Goal: Task Accomplishment & Management: Complete application form

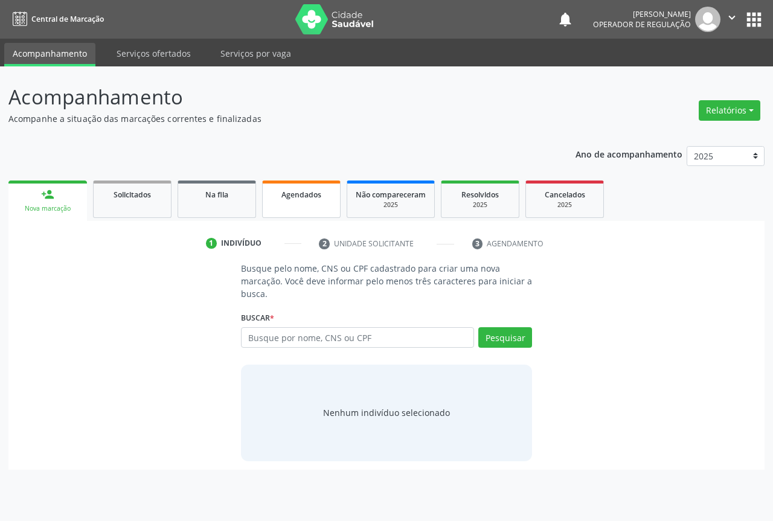
click at [294, 200] on div "Agendados" at bounding box center [301, 194] width 60 height 13
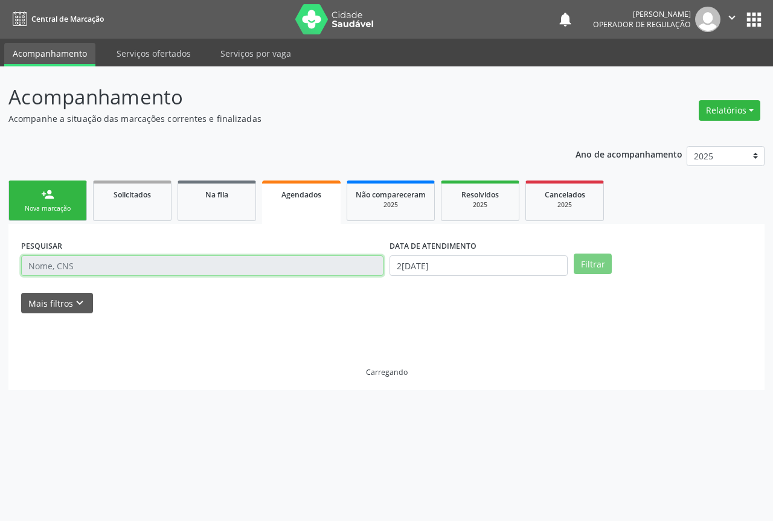
click at [73, 271] on input "text" at bounding box center [202, 265] width 362 height 21
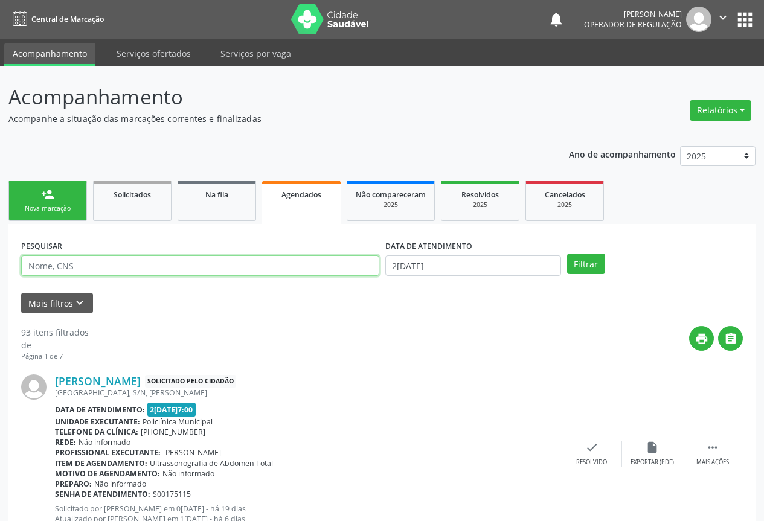
click at [73, 271] on input "text" at bounding box center [200, 265] width 358 height 21
type input "701403628708337"
click at [567, 254] on button "Filtrar" at bounding box center [586, 264] width 38 height 21
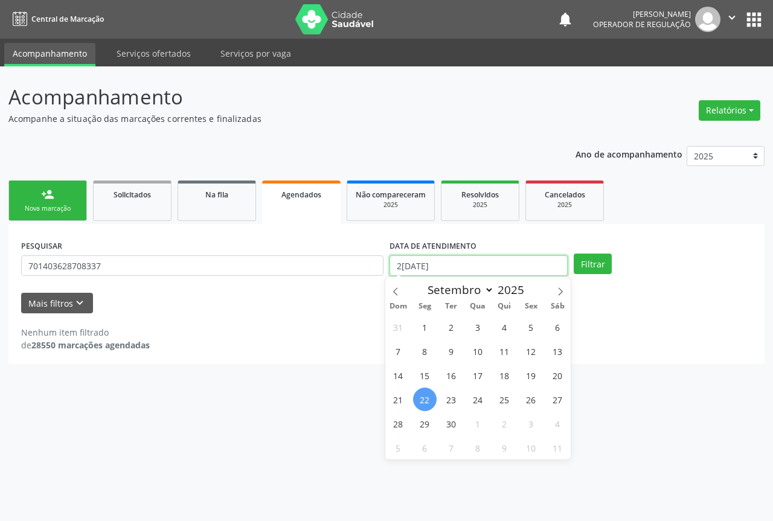
click at [437, 262] on input "2[DATE]" at bounding box center [479, 265] width 178 height 21
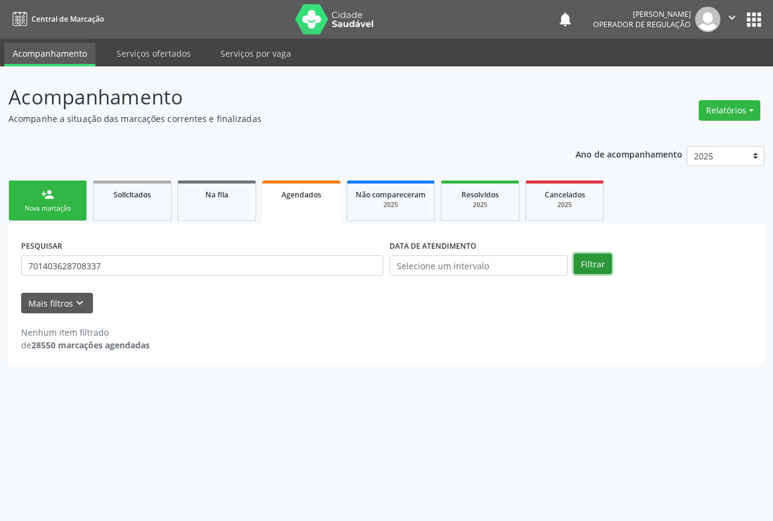
click at [597, 266] on button "Filtrar" at bounding box center [593, 264] width 38 height 21
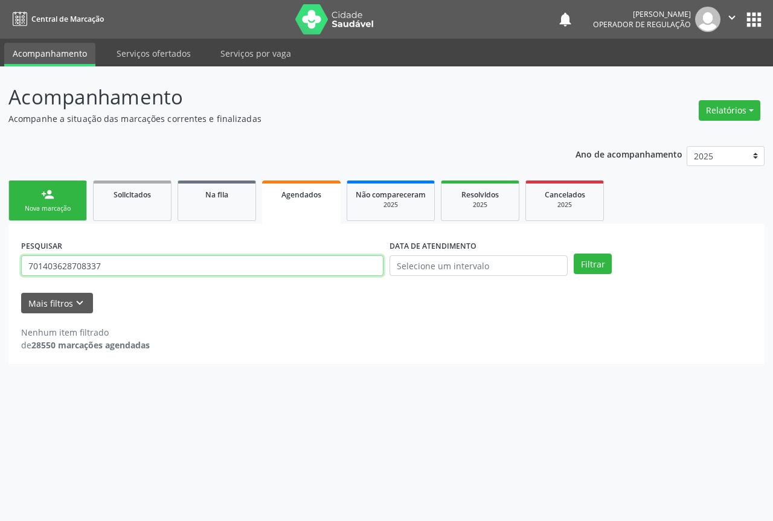
click at [109, 269] on input "701403628708337" at bounding box center [202, 265] width 362 height 21
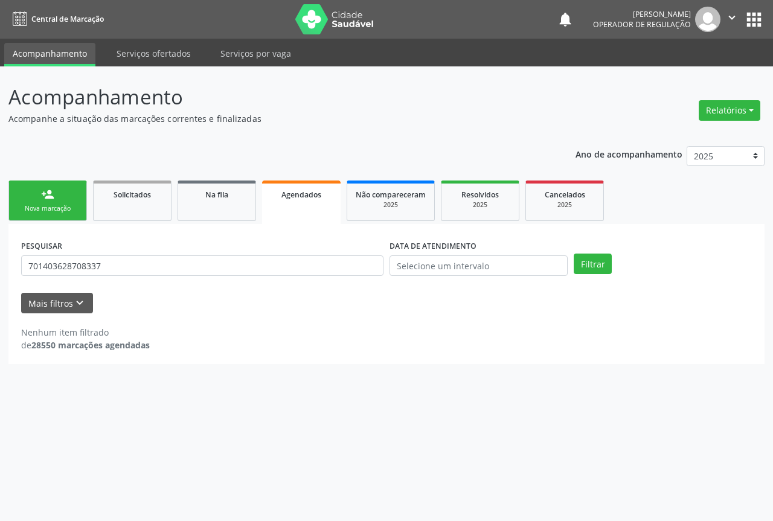
click at [62, 206] on div "Nova marcação" at bounding box center [48, 208] width 60 height 9
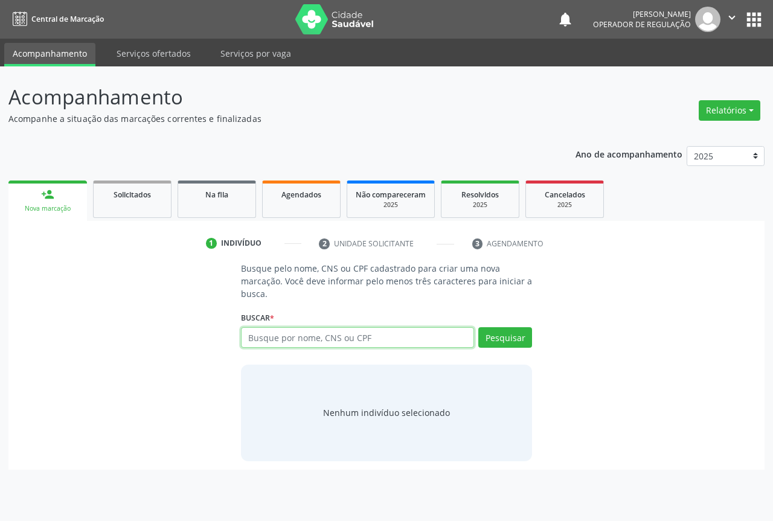
click at [273, 341] on input "text" at bounding box center [357, 337] width 233 height 21
type input "701403628708337"
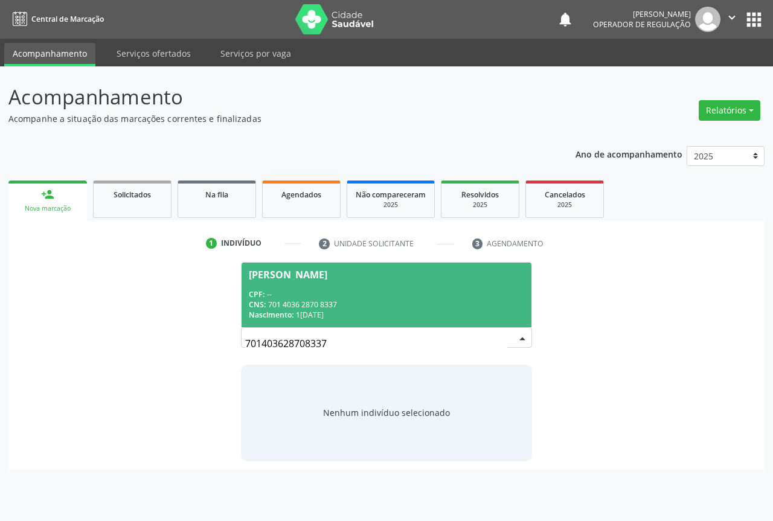
click at [322, 291] on div "CPF: --" at bounding box center [386, 294] width 275 height 10
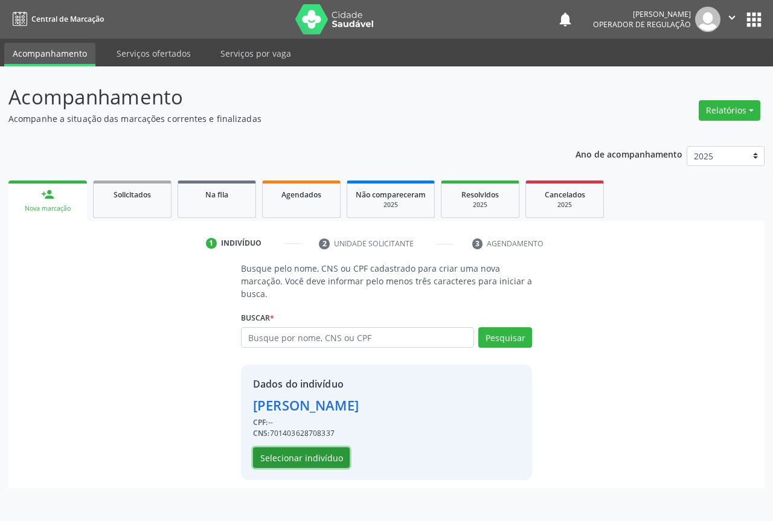
click at [309, 458] on button "Selecionar indivíduo" at bounding box center [301, 458] width 97 height 21
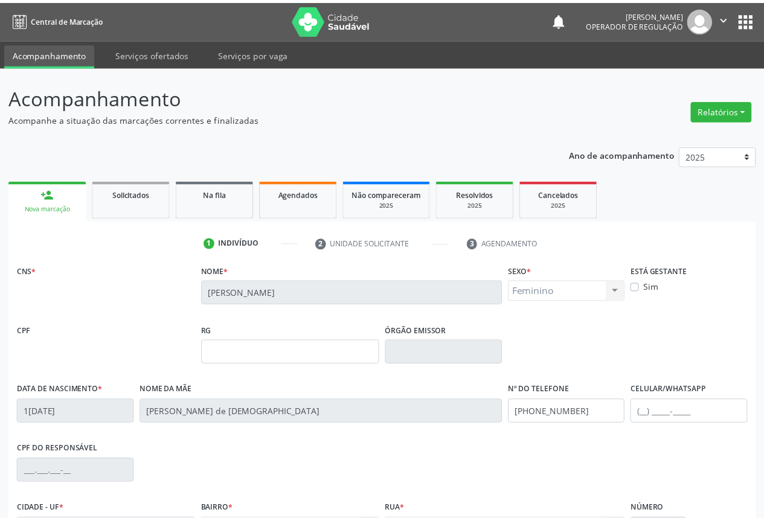
scroll to position [133, 0]
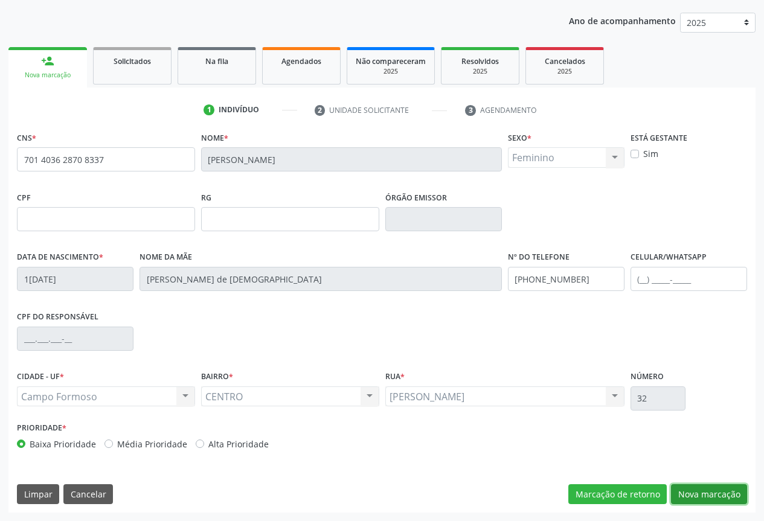
click at [697, 496] on button "Nova marcação" at bounding box center [709, 494] width 76 height 21
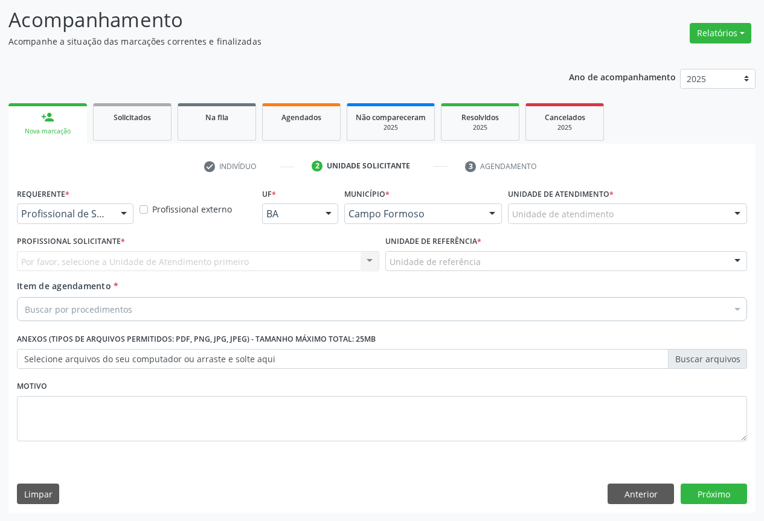
scroll to position [77, 0]
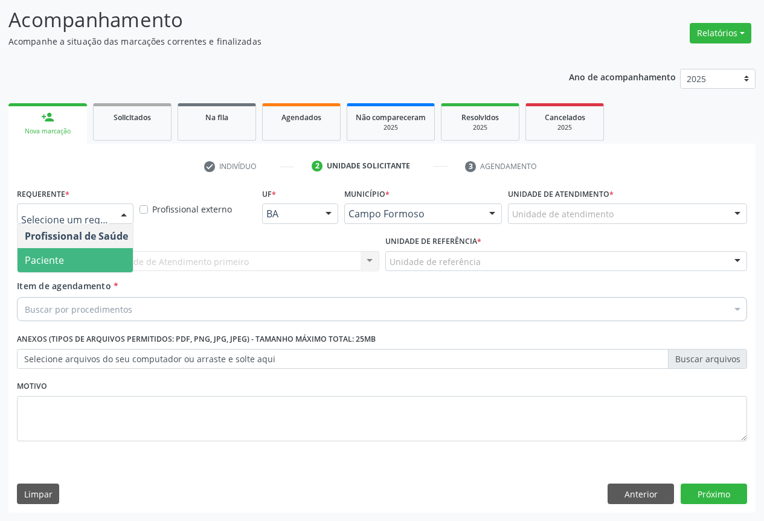
click at [53, 269] on span "Paciente" at bounding box center [77, 260] width 118 height 24
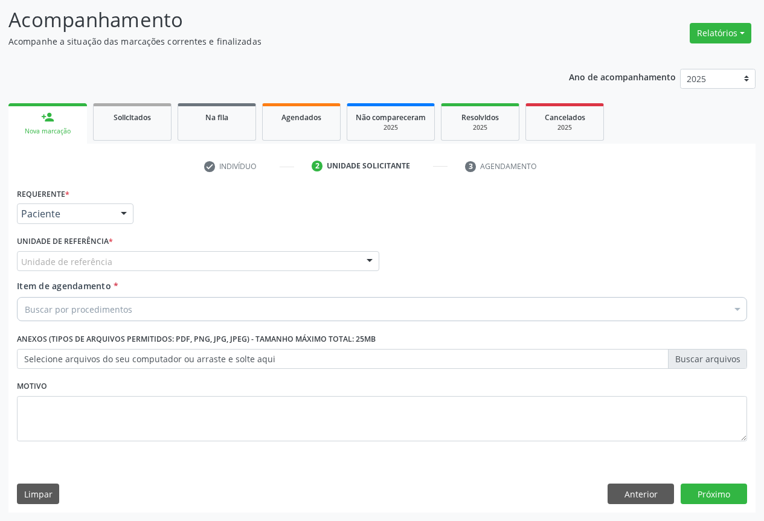
drag, startPoint x: 98, startPoint y: 264, endPoint x: 98, endPoint y: 326, distance: 62.2
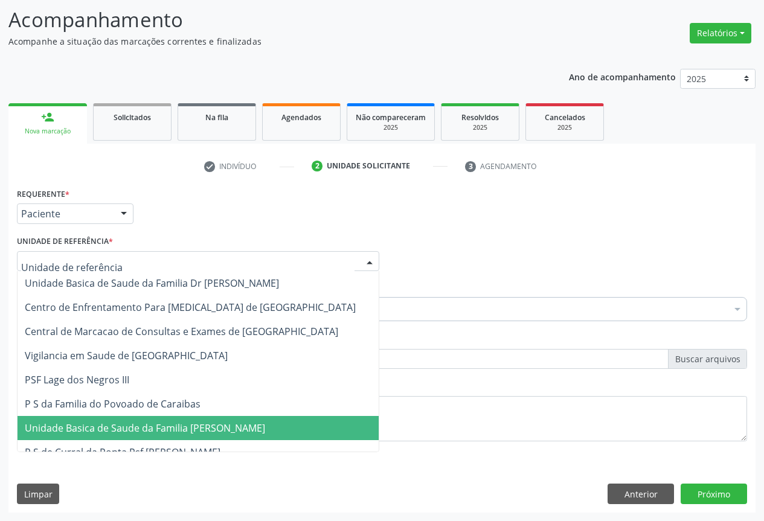
click at [94, 419] on span "Unidade Basica de Saude da Familia [PERSON_NAME]" at bounding box center [198, 428] width 361 height 24
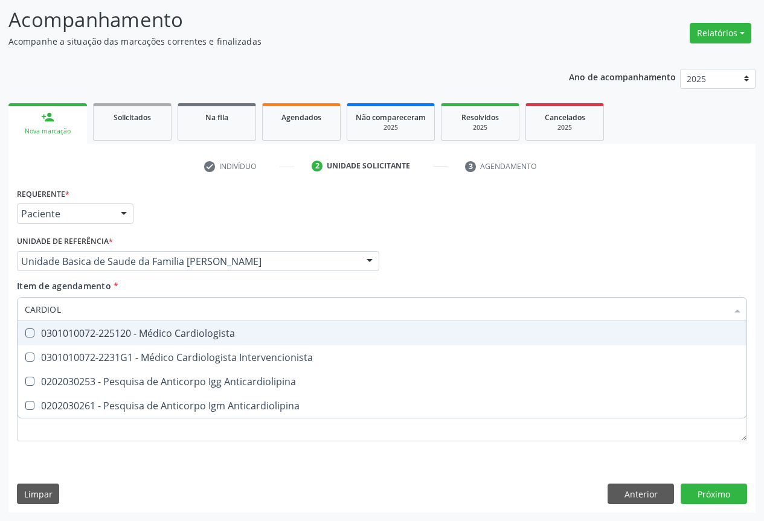
type input "CARDIOLO"
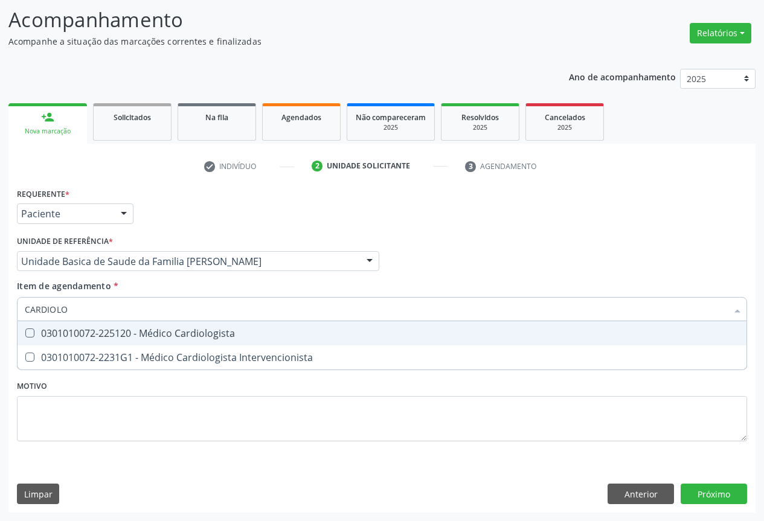
click at [82, 338] on div "0301010072-225120 - Médico Cardiologista" at bounding box center [382, 334] width 714 height 10
checkbox Cardiologista "true"
click at [724, 497] on div "Requerente * Paciente Profissional de Saúde Paciente Nenhum resultado encontrad…" at bounding box center [381, 349] width 747 height 328
checkbox Intervencionista "true"
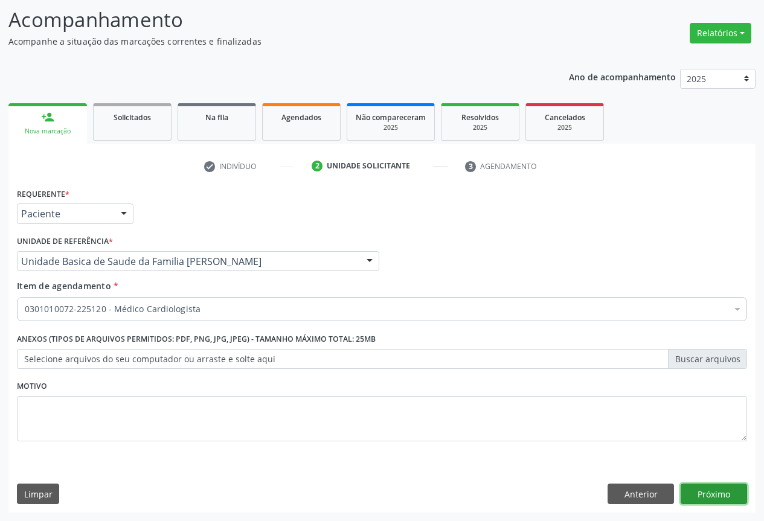
click at [731, 496] on button "Próximo" at bounding box center [714, 494] width 66 height 21
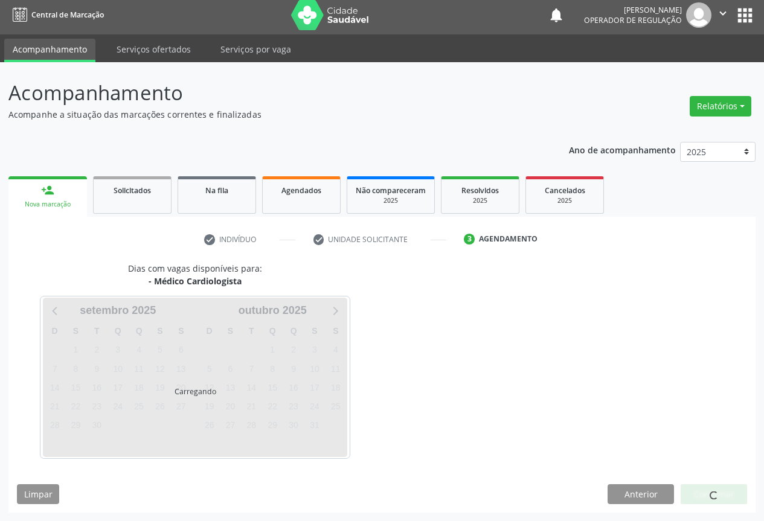
scroll to position [4, 0]
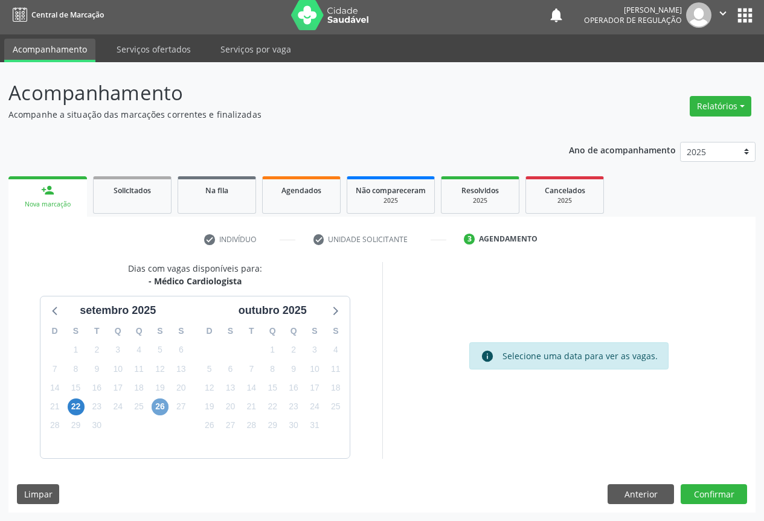
click at [162, 406] on span "26" at bounding box center [160, 407] width 17 height 17
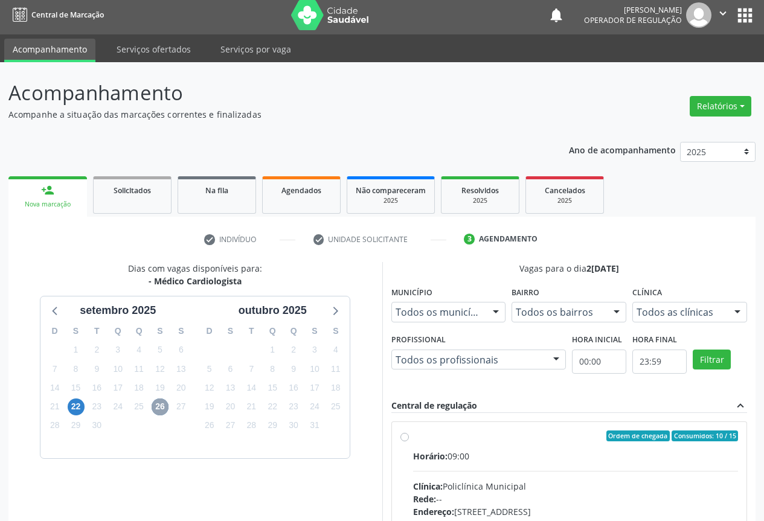
scroll to position [125, 0]
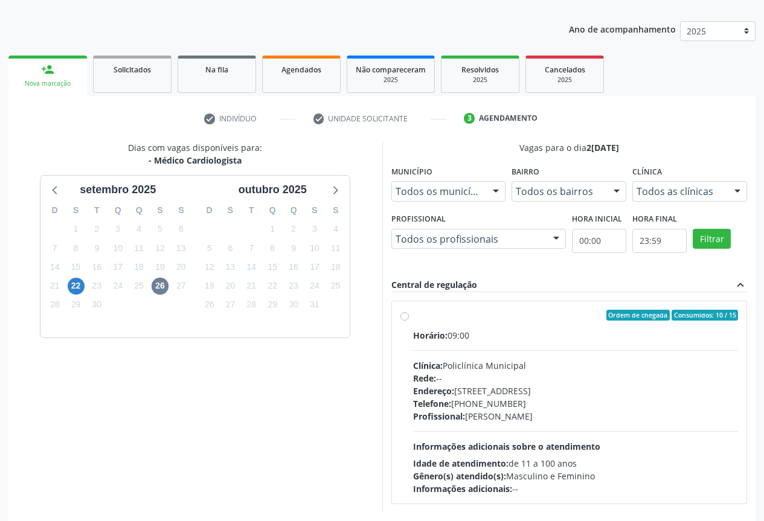
click at [545, 410] on div "Profissional: [PERSON_NAME]" at bounding box center [576, 416] width 326 height 13
click at [409, 321] on input "Ordem de chegada Consumidos: 10 / 15 Horário: 09:00 Clínica: Policlínica Munici…" at bounding box center [404, 315] width 8 height 11
radio input "true"
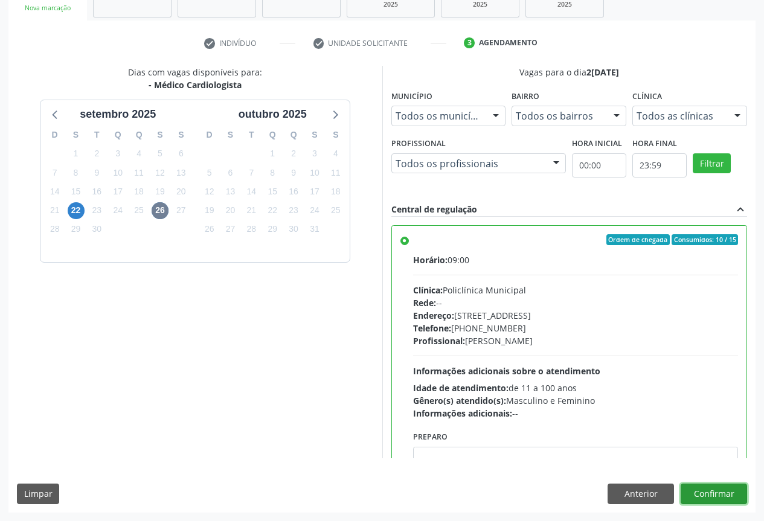
click at [705, 496] on button "Confirmar" at bounding box center [714, 494] width 66 height 21
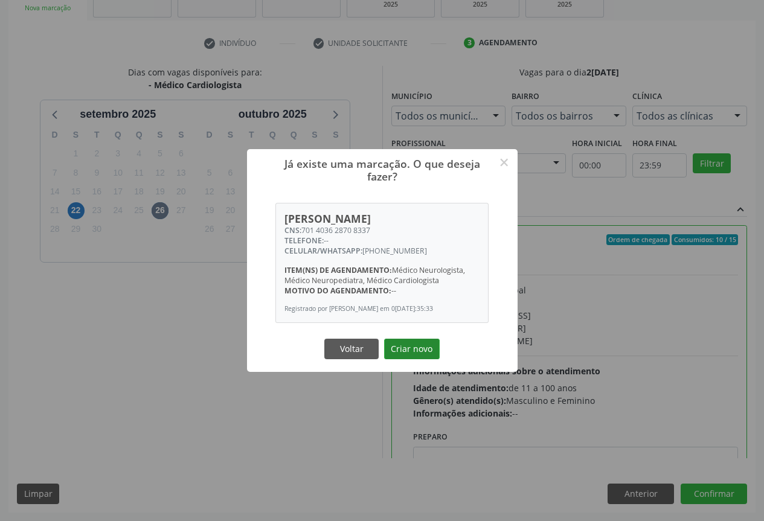
click at [418, 350] on button "Criar novo" at bounding box center [412, 349] width 56 height 21
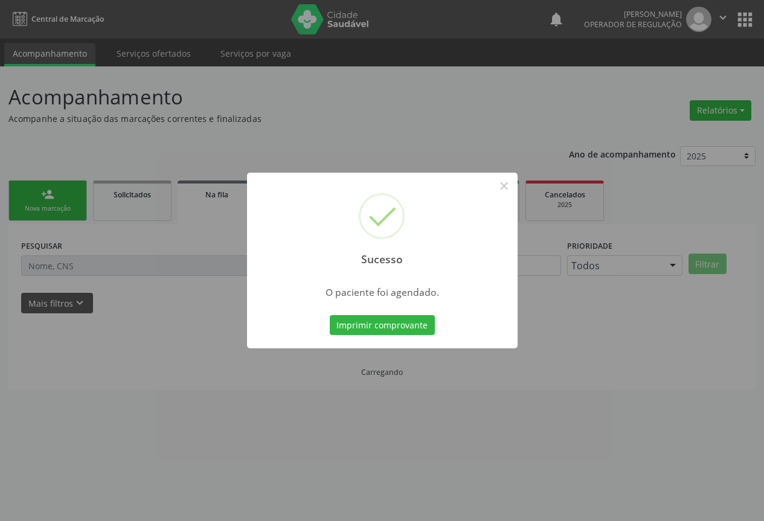
scroll to position [0, 0]
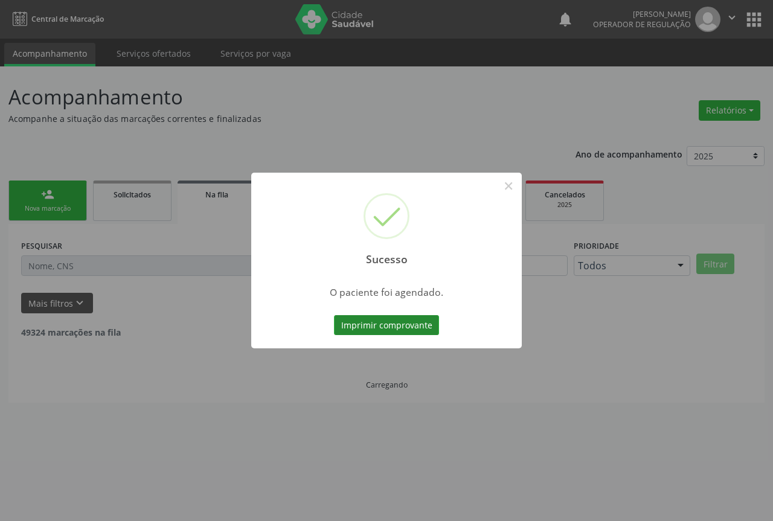
click at [416, 329] on button "Imprimir comprovante" at bounding box center [386, 325] width 105 height 21
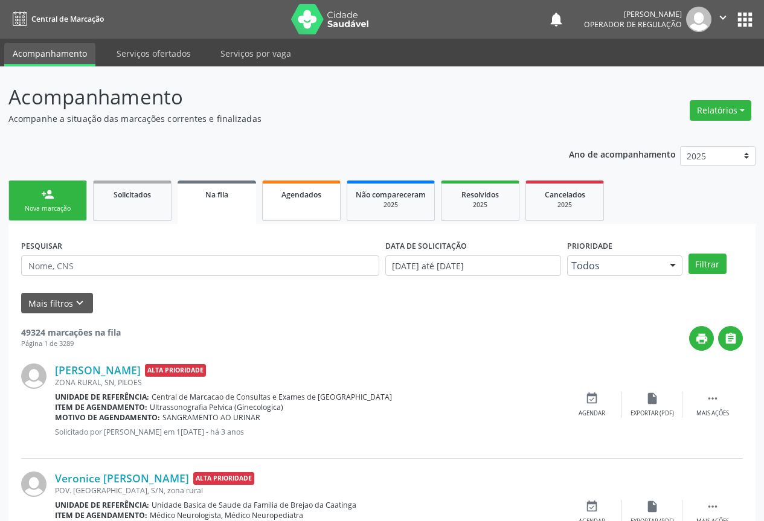
click at [284, 216] on link "Agendados" at bounding box center [301, 201] width 79 height 40
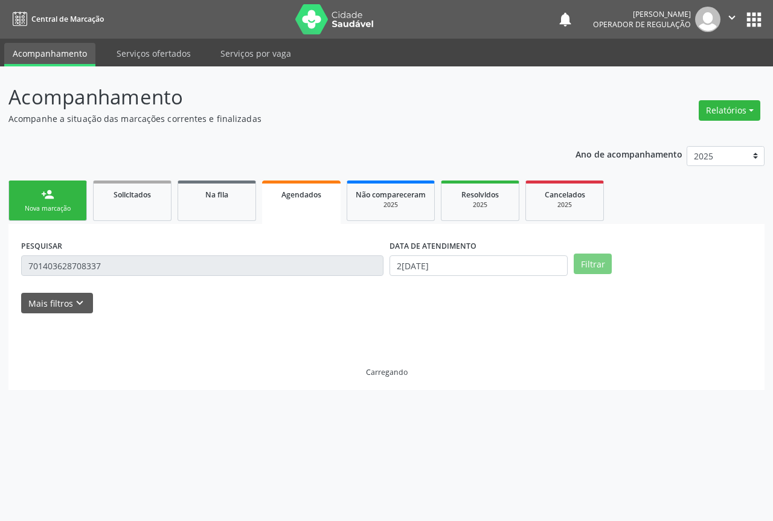
click at [132, 276] on div "PESQUISAR 701403628708337" at bounding box center [202, 260] width 368 height 47
click at [143, 272] on input "701403628708337" at bounding box center [202, 265] width 362 height 21
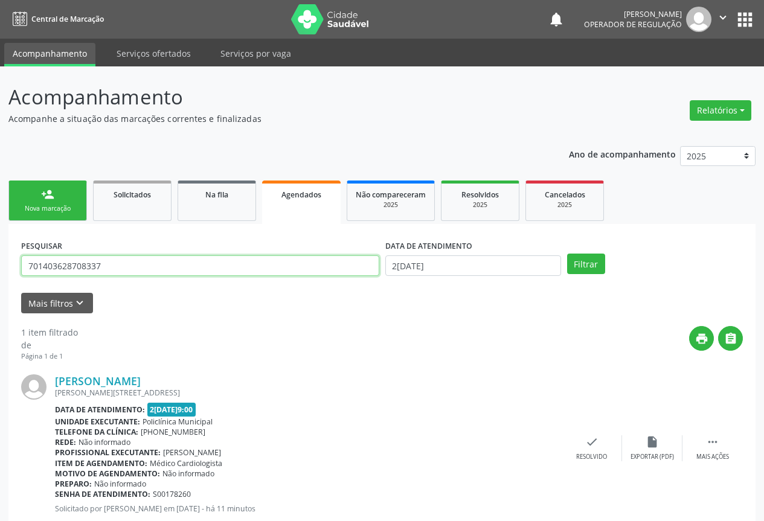
click at [143, 272] on input "701403628708337" at bounding box center [200, 265] width 358 height 21
type input "HERMES"
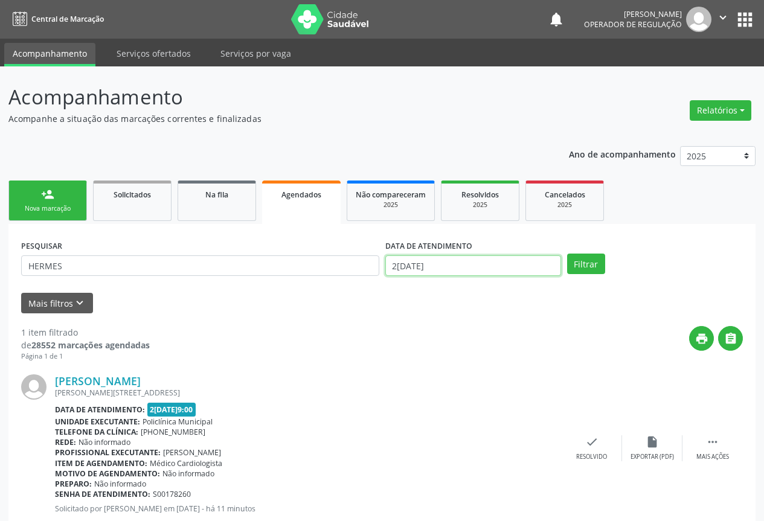
click at [406, 272] on input "2[DATE]" at bounding box center [473, 265] width 176 height 21
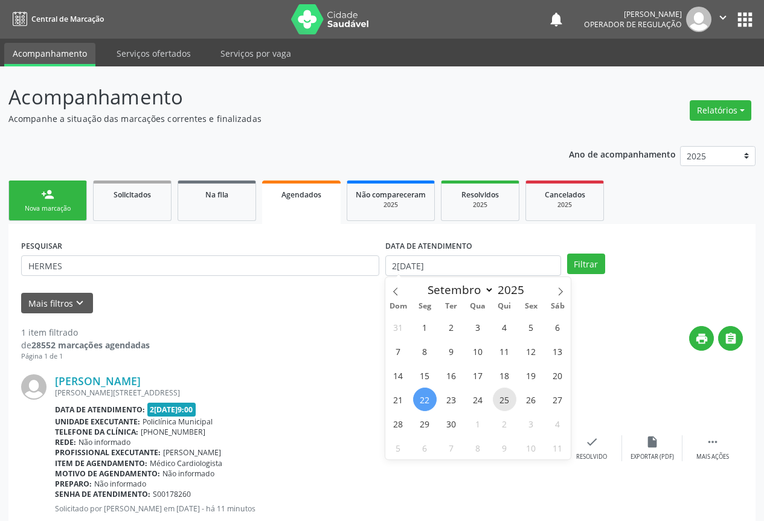
click at [506, 396] on span "25" at bounding box center [505, 400] width 24 height 24
type input "2[DATE]"
click at [506, 396] on span "25" at bounding box center [505, 400] width 24 height 24
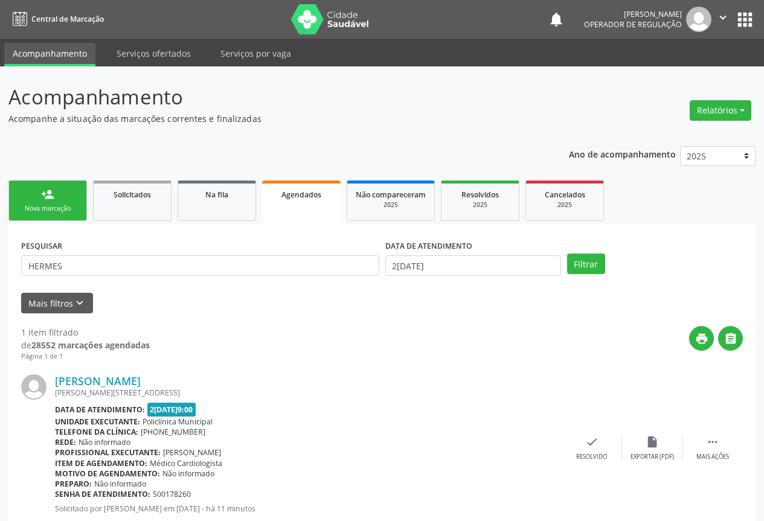
click at [612, 280] on div "PESQUISAR HERMES DATA DE ATENDIMENTO 25[DATE] Filtrar" at bounding box center [382, 260] width 728 height 47
click at [591, 262] on button "Filtrar" at bounding box center [586, 264] width 38 height 21
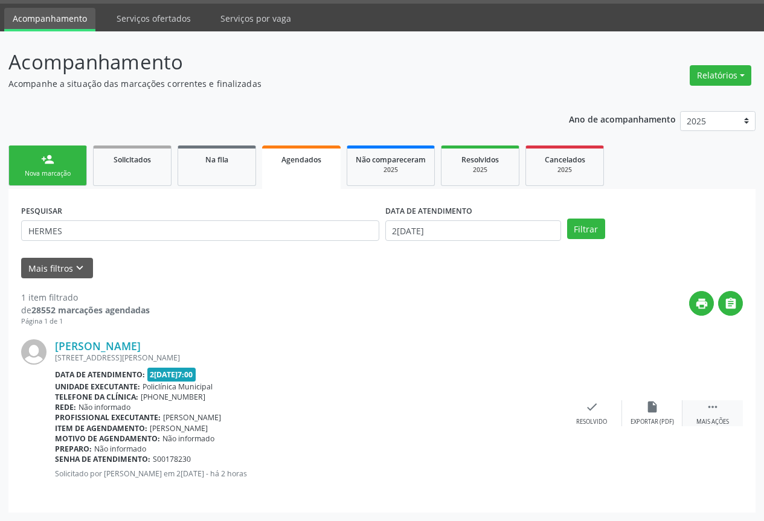
click at [721, 409] on div " Mais ações" at bounding box center [712, 413] width 60 height 26
click at [485, 410] on div "print Imprimir" at bounding box center [471, 413] width 60 height 26
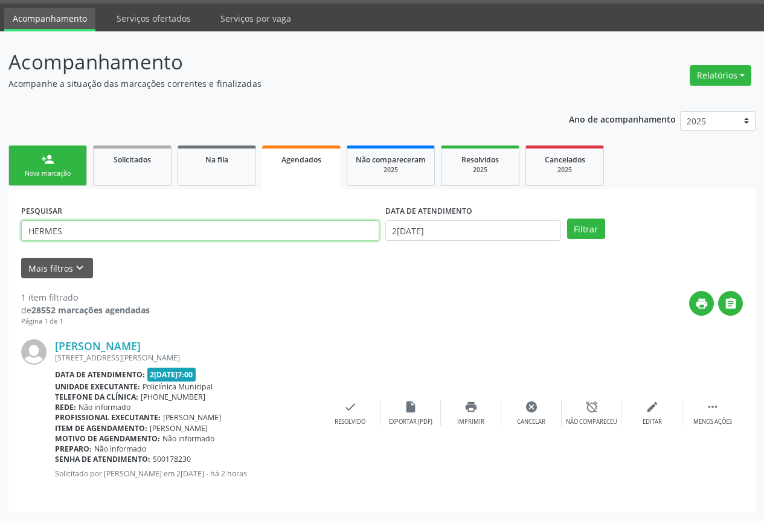
click at [178, 230] on input "HERMES" at bounding box center [200, 230] width 358 height 21
type input "HERCULE"
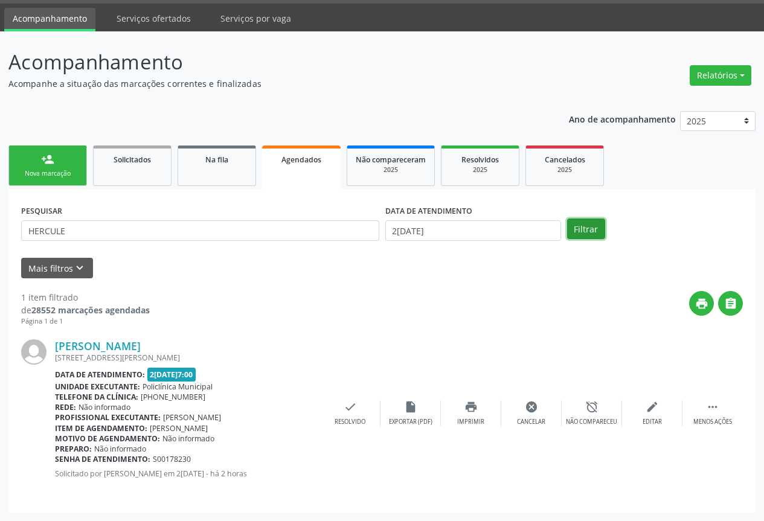
click at [582, 223] on button "Filtrar" at bounding box center [586, 229] width 38 height 21
click at [722, 413] on div " Mais ações" at bounding box center [712, 413] width 60 height 26
click at [472, 406] on icon "print" at bounding box center [470, 406] width 13 height 13
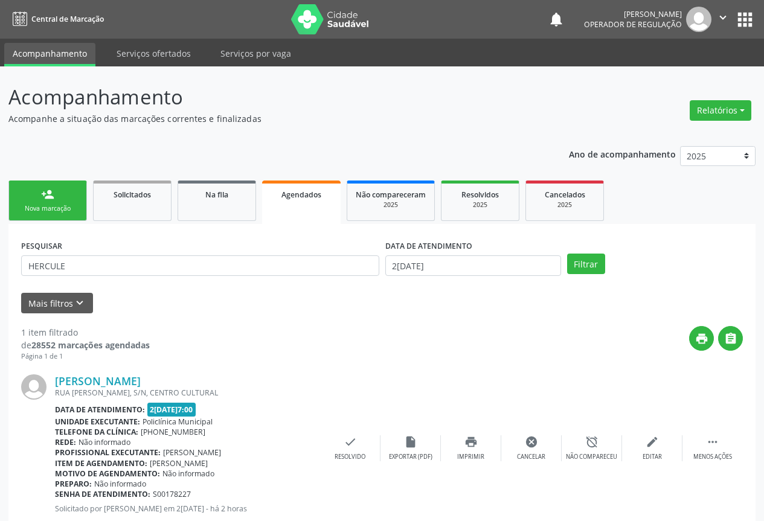
click at [722, 19] on icon "" at bounding box center [722, 17] width 13 height 13
click at [655, 72] on link "Sair" at bounding box center [691, 73] width 83 height 17
